Goal: Task Accomplishment & Management: Use online tool/utility

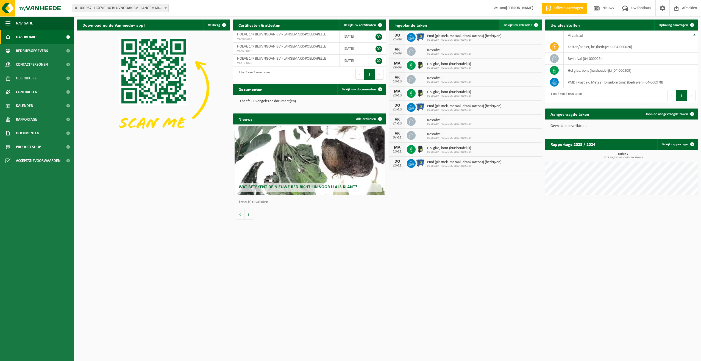
click at [532, 24] on span at bounding box center [535, 24] width 11 height 11
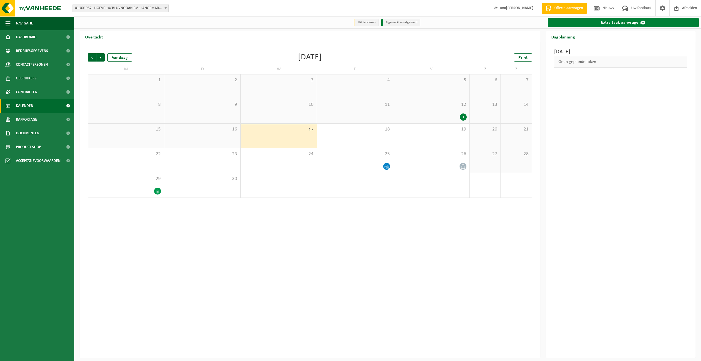
click at [621, 23] on link "Extra taak aanvragen" at bounding box center [623, 22] width 151 height 9
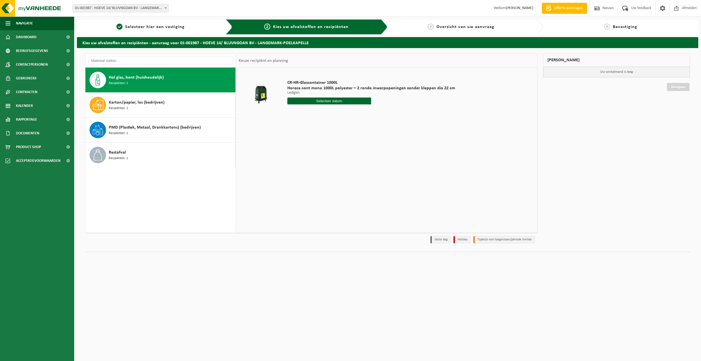
click at [128, 80] on span "Hol glas, bont (huishoudelijk)" at bounding box center [136, 77] width 55 height 7
click at [323, 101] on input "text" at bounding box center [329, 100] width 84 height 7
click at [30, 38] on span "Dashboard" at bounding box center [26, 37] width 21 height 14
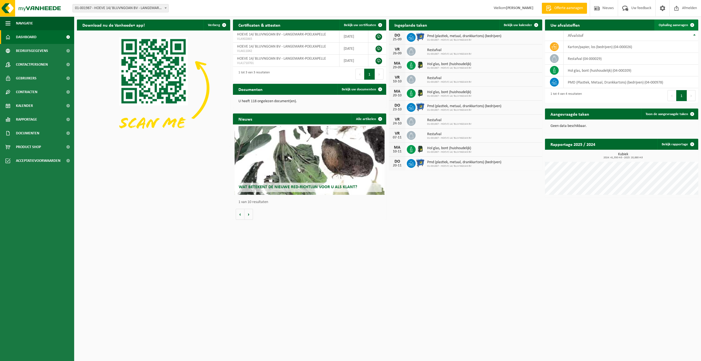
click at [666, 25] on span "Ophaling aanvragen" at bounding box center [672, 25] width 29 height 4
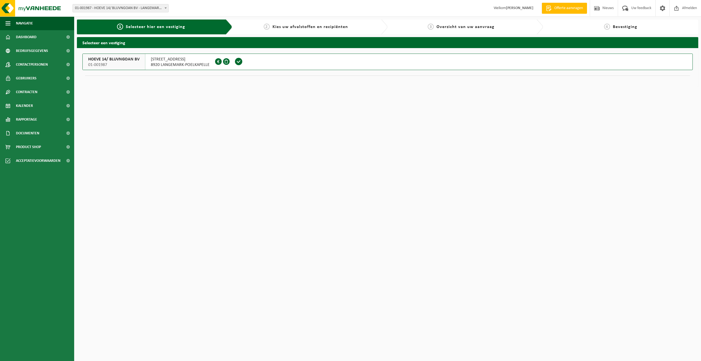
click at [155, 58] on span "DIKSMUIDESTRAAT 14" at bounding box center [180, 59] width 59 height 5
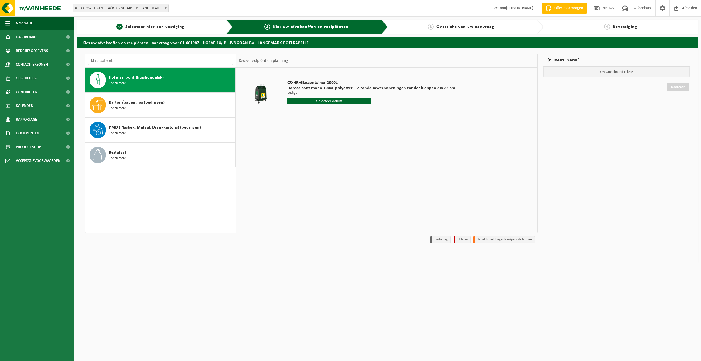
click at [123, 80] on span "Hol glas, bont (huishoudelijk)" at bounding box center [136, 77] width 55 height 7
click at [324, 101] on input "text" at bounding box center [329, 100] width 84 height 7
click at [291, 160] on div "22" at bounding box center [292, 158] width 10 height 9
type input "Van 2025-09-22"
click at [298, 122] on button "In winkelmand" at bounding box center [303, 121] width 30 height 9
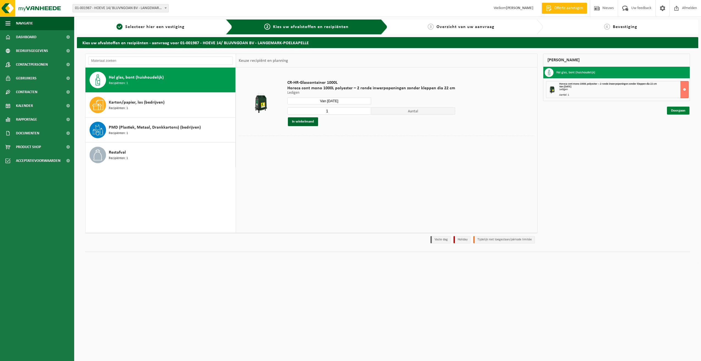
click at [678, 111] on link "Doorgaan" at bounding box center [678, 111] width 23 height 8
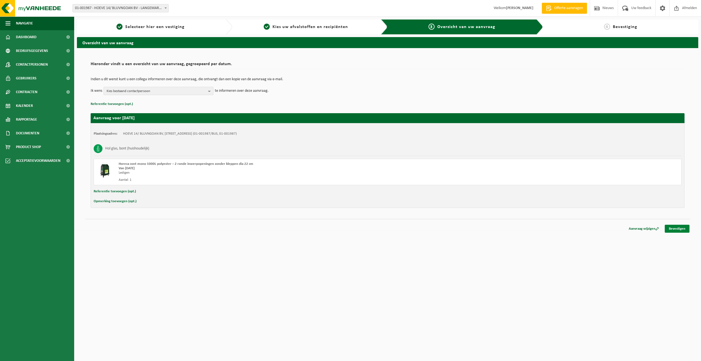
click at [680, 229] on link "Bevestigen" at bounding box center [676, 229] width 25 height 8
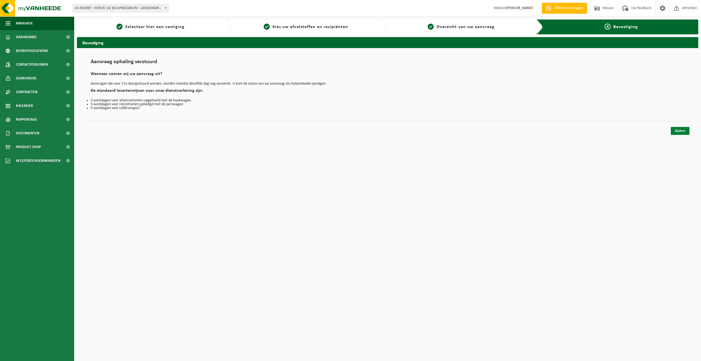
click at [683, 133] on link "Sluiten" at bounding box center [680, 131] width 19 height 8
